Goal: Task Accomplishment & Management: Complete application form

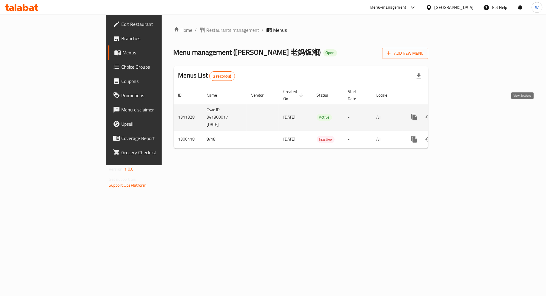
click at [460, 114] on icon "enhanced table" at bounding box center [456, 116] width 5 height 5
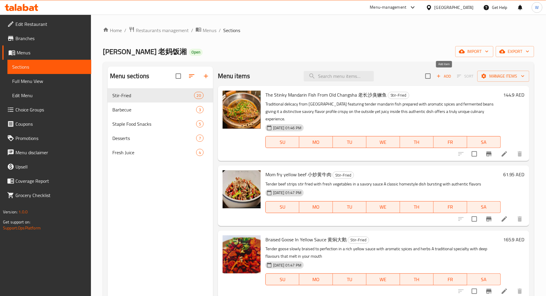
click at [442, 77] on span "Add" at bounding box center [444, 76] width 16 height 7
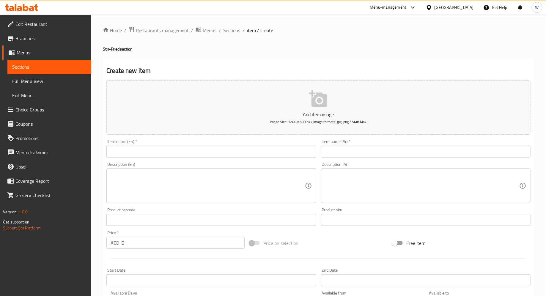
click at [308, 100] on button "Add item image Image Size: 1200 x 800 px / Image formats: jpg, png / 5MB Max." at bounding box center [318, 107] width 424 height 54
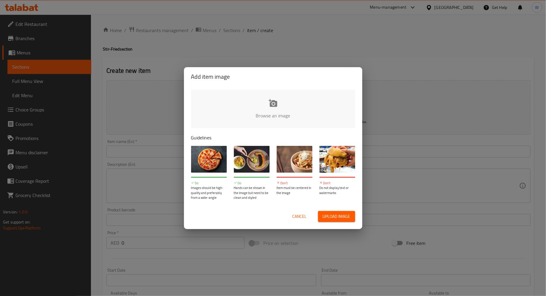
click at [268, 105] on input "file" at bounding box center [474, 118] width 566 height 56
type input "C:\fakepath\WechatIMG475.jpg"
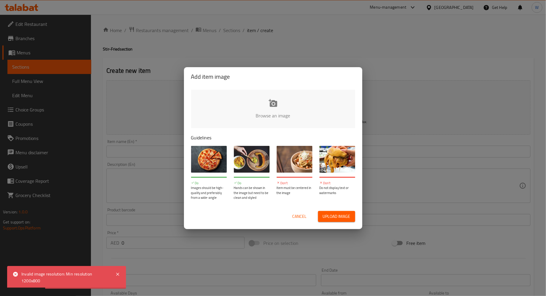
click at [166, 99] on div "Add item image Browse an image Guidelines Do Images should be high-quality and …" at bounding box center [273, 148] width 546 height 296
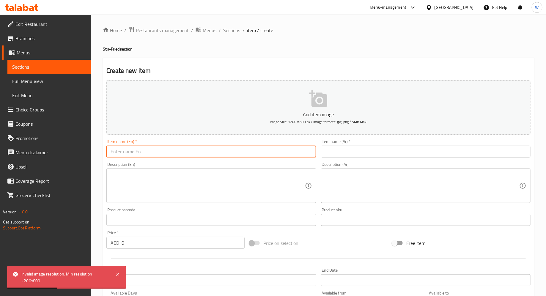
click at [163, 154] on input "text" at bounding box center [210, 152] width 209 height 12
type input "M"
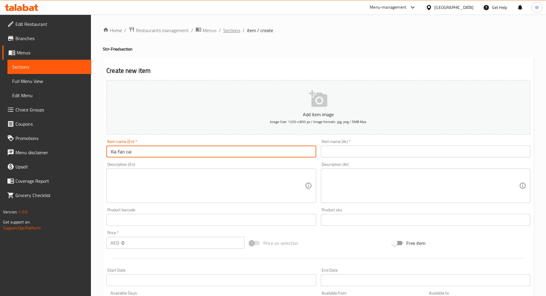
type input "Xia Fan cai"
click at [233, 32] on span "Sections" at bounding box center [231, 30] width 17 height 7
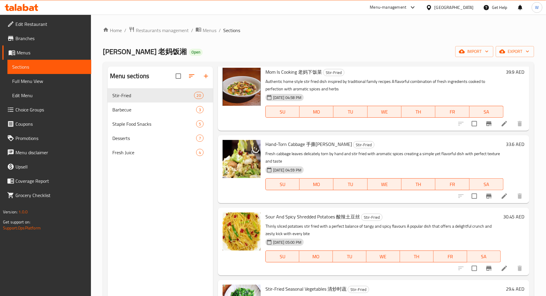
scroll to position [750, 0]
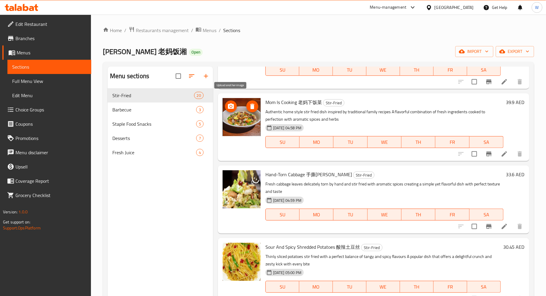
click at [232, 103] on icon "upload picture" at bounding box center [231, 105] width 6 height 5
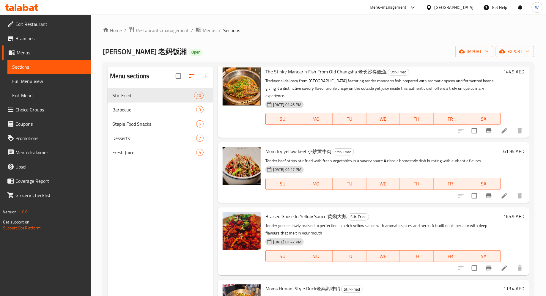
scroll to position [0, 0]
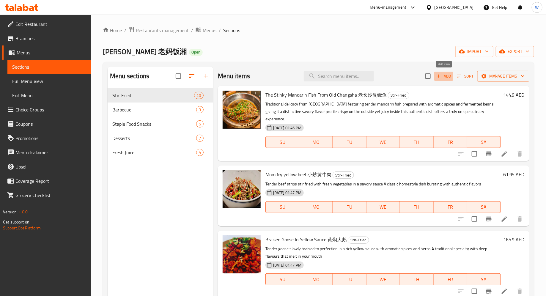
click at [445, 74] on span "Add" at bounding box center [444, 76] width 16 height 7
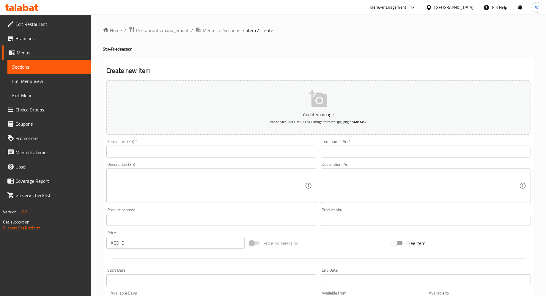
click at [324, 101] on icon "button" at bounding box center [318, 98] width 18 height 17
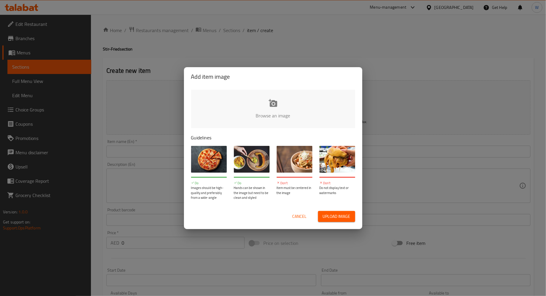
click at [274, 106] on input "file" at bounding box center [474, 118] width 566 height 56
type input "C:\fakepath\Screenshot [DATE] 5.50.06 PM.png"
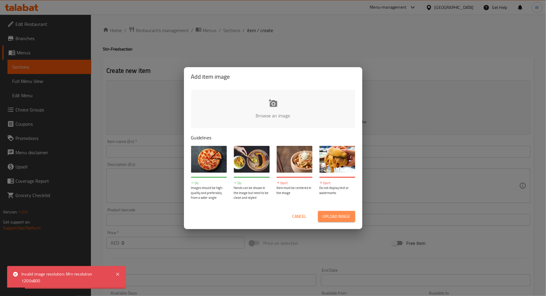
click at [332, 218] on span "Upload image" at bounding box center [337, 216] width 28 height 7
click at [301, 217] on span "Cancel" at bounding box center [299, 216] width 14 height 7
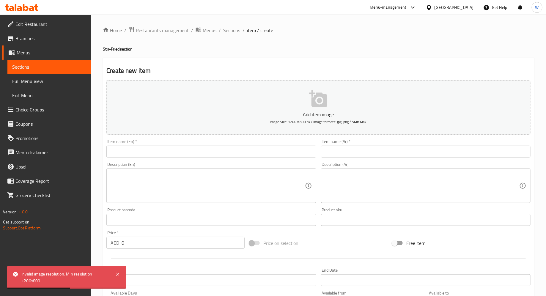
click at [178, 153] on input "text" at bounding box center [210, 152] width 209 height 12
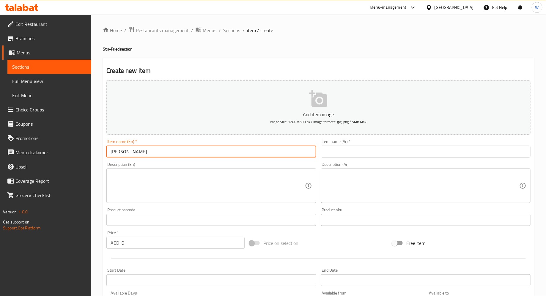
type input "[PERSON_NAME]"
click at [151, 182] on textarea at bounding box center [208, 186] width 194 height 28
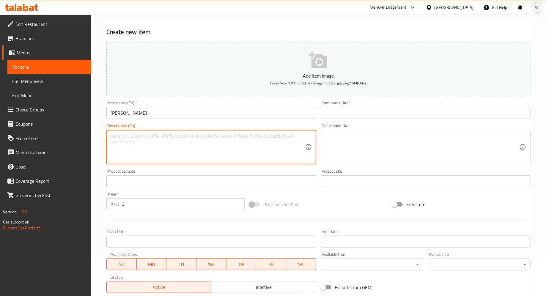
scroll to position [44, 0]
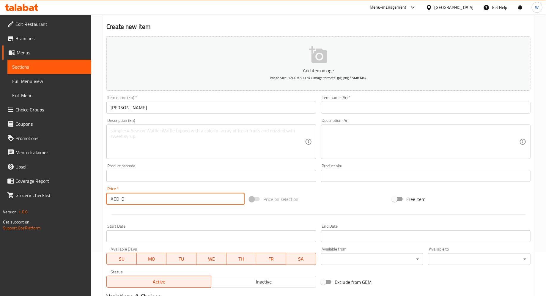
drag, startPoint x: 149, startPoint y: 193, endPoint x: 131, endPoint y: 198, distance: 18.3
click at [131, 198] on input "0" at bounding box center [183, 199] width 123 height 12
type input "50"
click at [145, 213] on div at bounding box center [318, 214] width 429 height 15
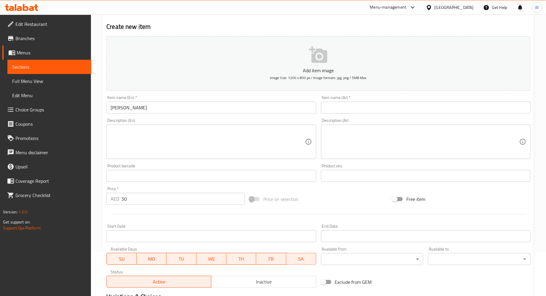
scroll to position [123, 0]
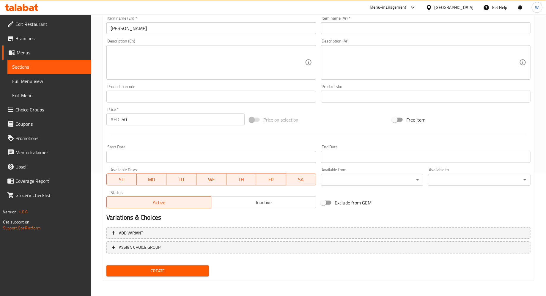
click at [154, 273] on span "Create" at bounding box center [157, 270] width 93 height 7
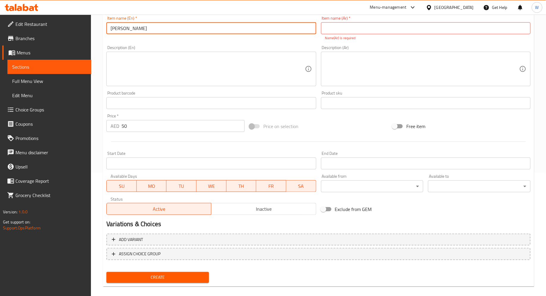
drag, startPoint x: 187, startPoint y: 32, endPoint x: 93, endPoint y: 23, distance: 94.4
click at [93, 23] on div "Home / Restaurants management / Menus / Sections / item / create Stir-Fried sec…" at bounding box center [318, 97] width 455 height 412
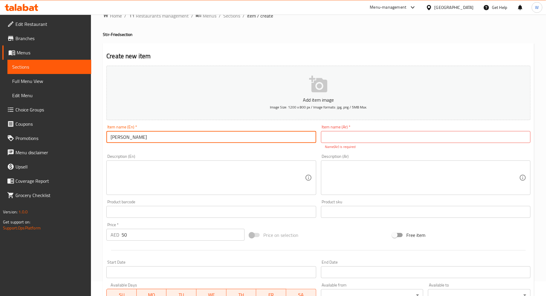
scroll to position [0, 0]
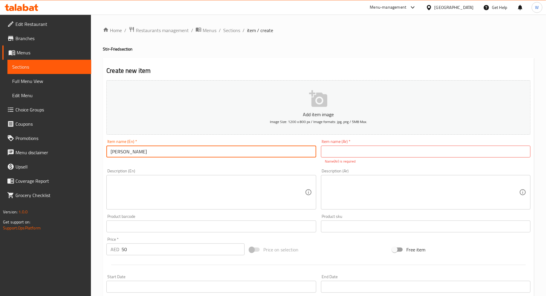
paste input "Chili, Egg & Pork Stir-fry"
drag, startPoint x: 143, startPoint y: 150, endPoint x: 134, endPoint y: 150, distance: 8.3
click at [134, 150] on input "Chili, Egg & Pork Stir-fry" at bounding box center [210, 152] width 209 height 12
click at [137, 152] on input "Chili, Egg & meat Stir-fry" at bounding box center [210, 152] width 209 height 12
drag, startPoint x: 187, startPoint y: 152, endPoint x: 77, endPoint y: 150, distance: 110.0
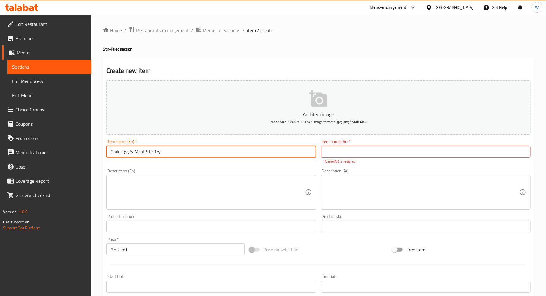
click at [77, 150] on div "Edit Restaurant Branches Menus Sections Full Menu View Edit Menu Choice Groups …" at bounding box center [273, 221] width 546 height 412
type input "Chili, Egg & Meat Stir-fry"
click at [350, 154] on input "text" at bounding box center [425, 152] width 209 height 12
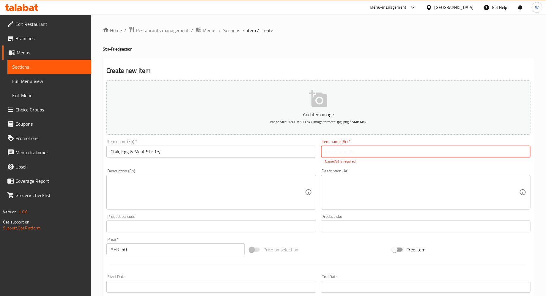
paste input "فلفل حار، بيض ولحم مقلي"
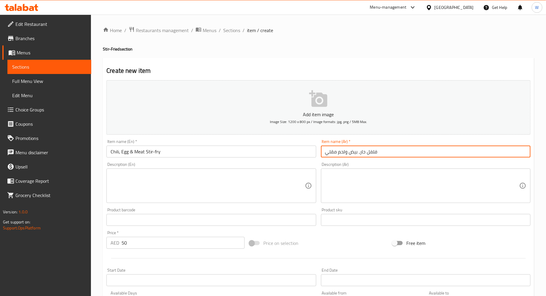
type input "فلفل حار، بيض ولحم مقلي"
click at [273, 191] on textarea at bounding box center [208, 186] width 194 height 28
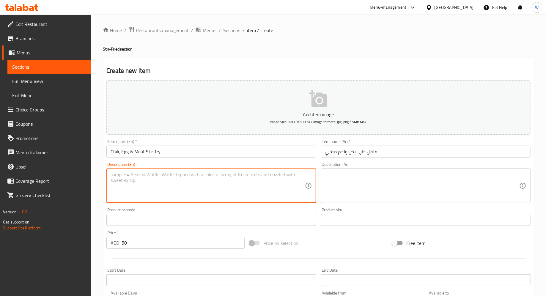
scroll to position [123, 0]
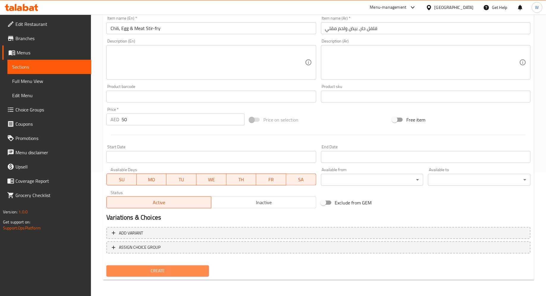
click at [181, 265] on button "Create" at bounding box center [157, 270] width 103 height 11
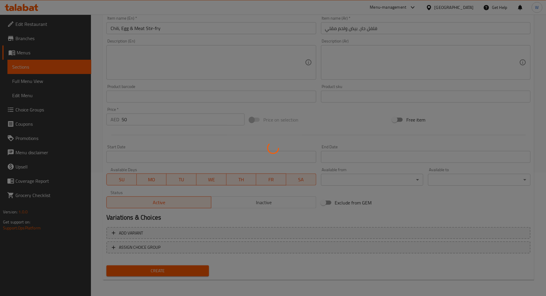
type input "0"
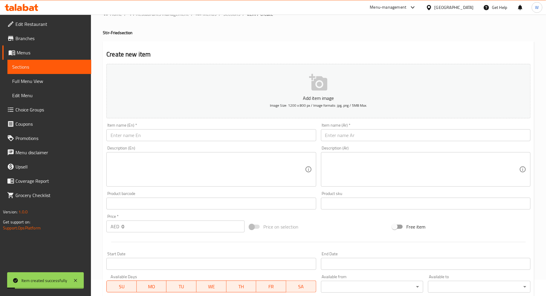
scroll to position [0, 0]
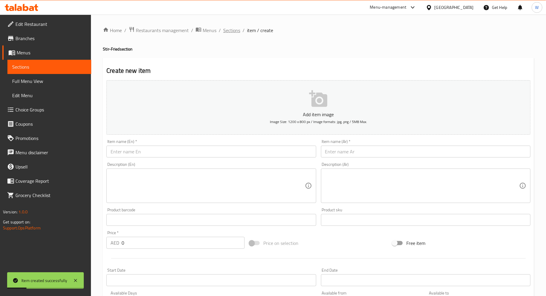
click at [231, 31] on span "Sections" at bounding box center [231, 30] width 17 height 7
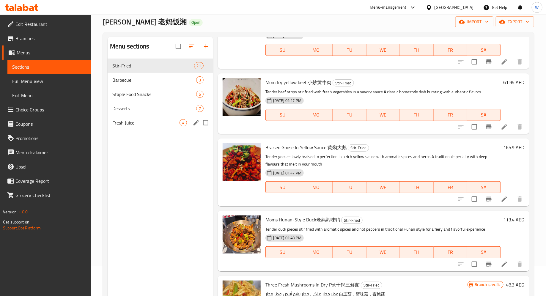
scroll to position [31, 0]
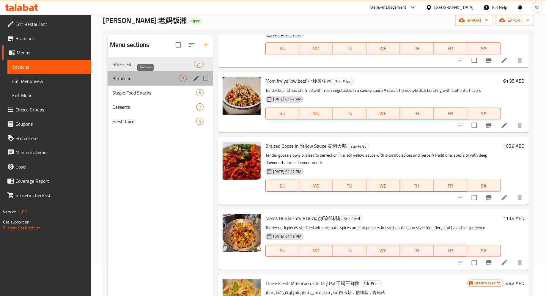
click at [140, 81] on span "Barbecue" at bounding box center [145, 78] width 67 height 7
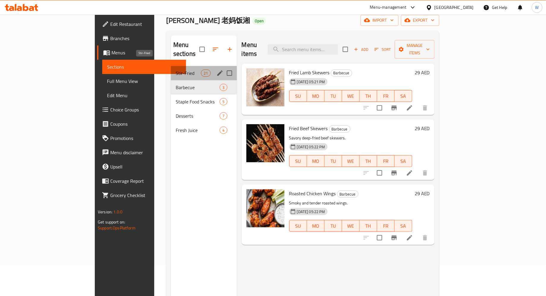
click at [176, 70] on span "Stir-Fried" at bounding box center [188, 73] width 25 height 7
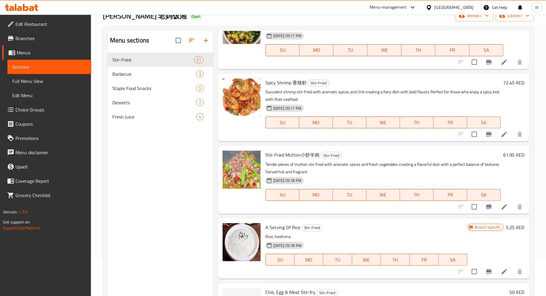
scroll to position [83, 0]
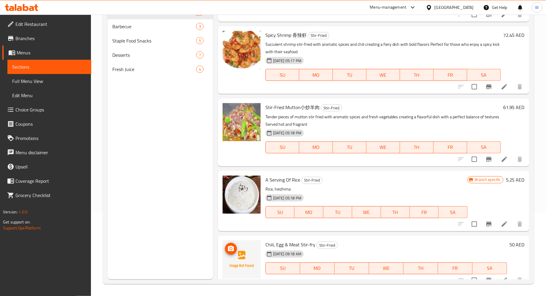
click at [229, 246] on icon "upload picture" at bounding box center [231, 248] width 6 height 5
